Goal: Task Accomplishment & Management: Manage account settings

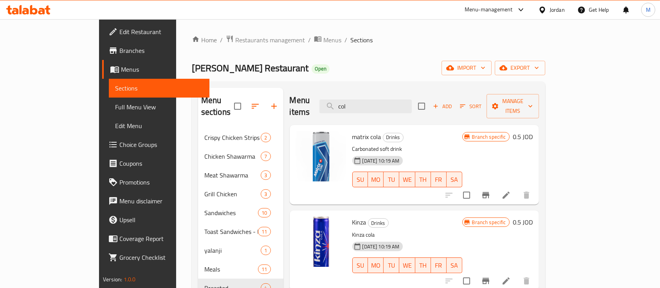
click at [330, 61] on div "Al Hanini Restaurant Open import export" at bounding box center [368, 68] width 353 height 14
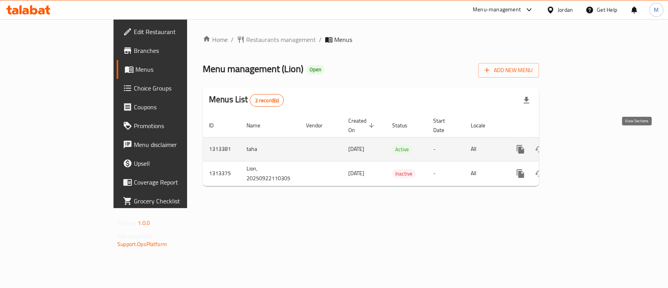
click at [582, 144] on icon "enhanced table" at bounding box center [576, 148] width 9 height 9
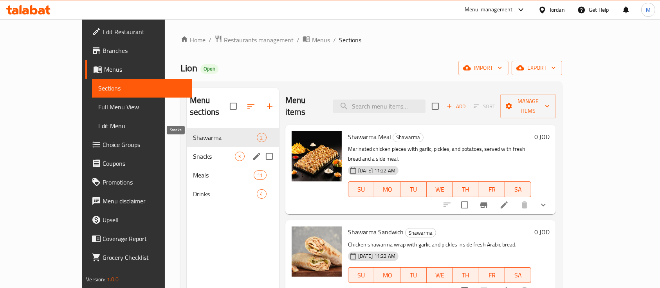
click at [193, 151] on span "Snacks" at bounding box center [214, 155] width 42 height 9
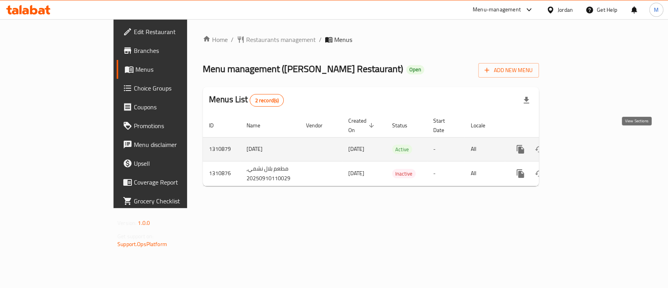
click at [582, 144] on icon "enhanced table" at bounding box center [576, 148] width 9 height 9
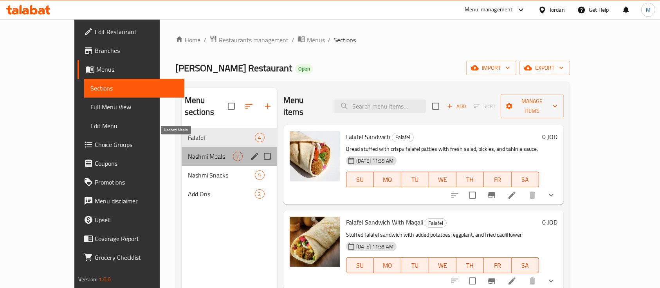
click at [188, 151] on span "Nashmi Meals" at bounding box center [210, 155] width 45 height 9
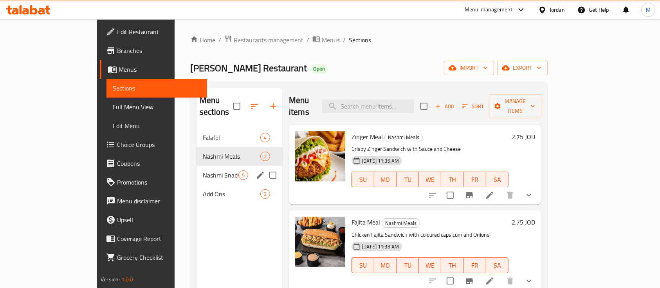
click at [203, 170] on span "Nashmi Snacks" at bounding box center [221, 174] width 36 height 9
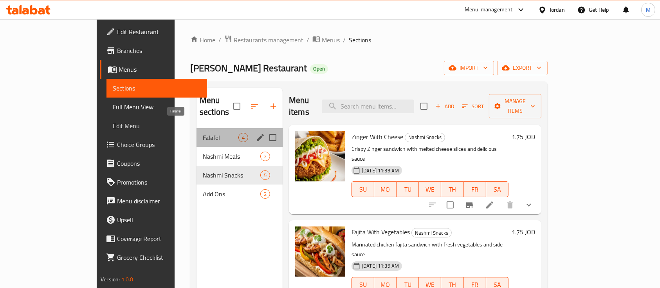
click at [203, 133] on span "Falafel" at bounding box center [221, 137] width 36 height 9
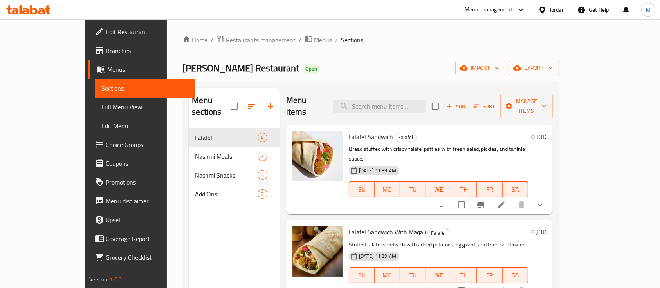
click at [374, 52] on div "Home / Restaurants management / Menus / Sections [PERSON_NAME] Restaurant Open …" at bounding box center [370, 208] width 377 height 347
click at [359, 68] on div "[PERSON_NAME] Restaurant Open import export" at bounding box center [370, 68] width 377 height 14
click at [357, 50] on div "Home / Restaurants management / Menus / Sections [PERSON_NAME] Restaurant Open …" at bounding box center [370, 208] width 377 height 347
click at [217, 45] on div "Home / Restaurants management / Menus / Sections [PERSON_NAME] Restaurant Open …" at bounding box center [370, 208] width 377 height 347
click at [226, 43] on span "Restaurants management" at bounding box center [261, 39] width 70 height 9
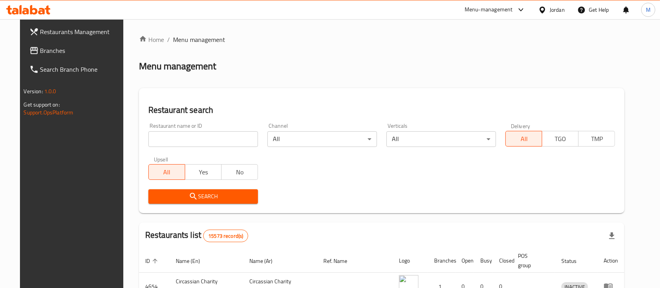
click at [195, 135] on input "search" at bounding box center [203, 139] width 110 height 16
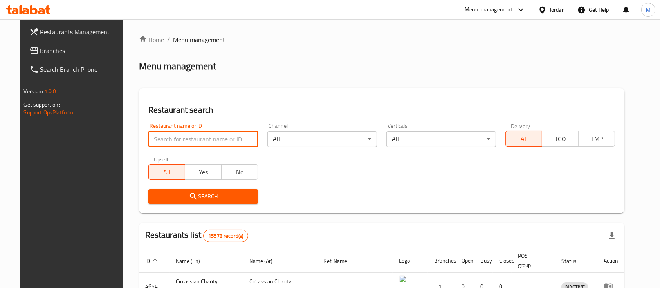
drag, startPoint x: 234, startPoint y: 84, endPoint x: 190, endPoint y: 73, distance: 45.7
click at [233, 84] on div "Home / Menu management Menu management Restaurant search Restaurant name or ID …" at bounding box center [382, 261] width 486 height 453
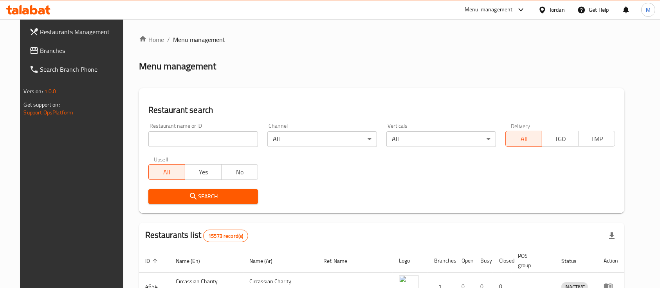
click at [41, 53] on span "Branches" at bounding box center [82, 50] width 84 height 9
